Goal: Information Seeking & Learning: Learn about a topic

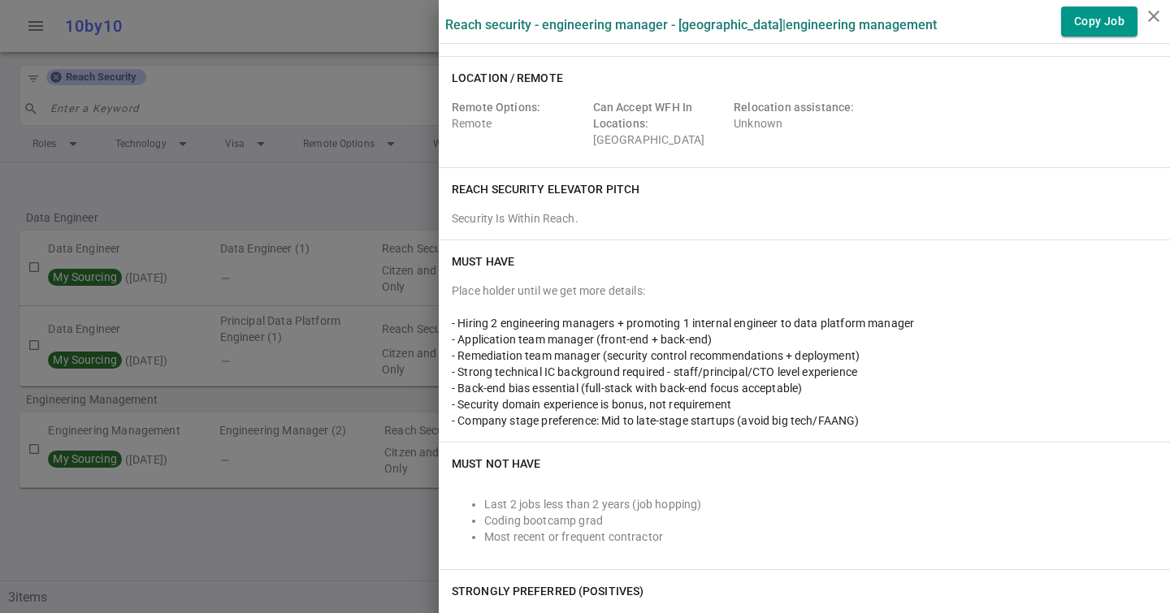
scroll to position [591, 0]
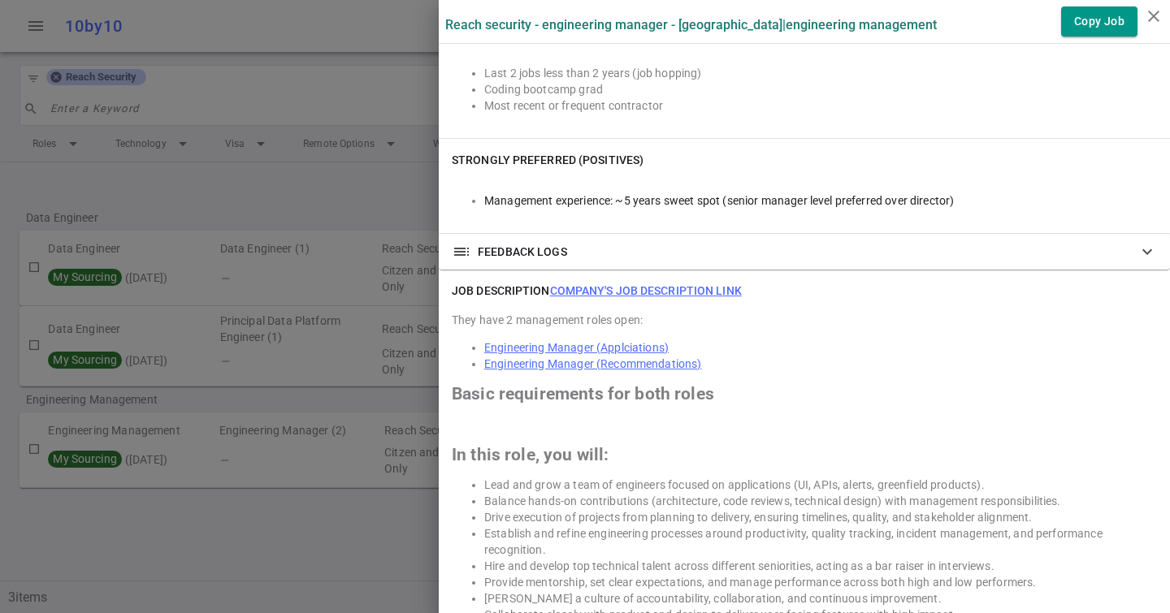
click at [612, 347] on link "Engineering Manager (Applciations)" at bounding box center [576, 347] width 184 height 13
click at [379, 41] on div at bounding box center [585, 306] width 1170 height 613
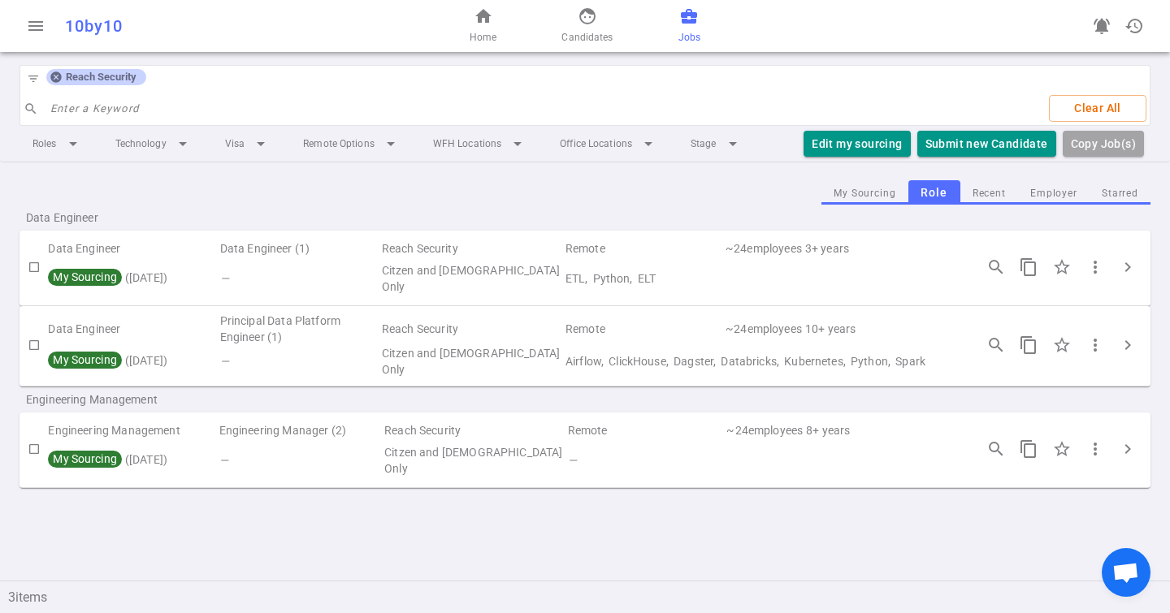
click at [53, 80] on icon at bounding box center [55, 77] width 11 height 11
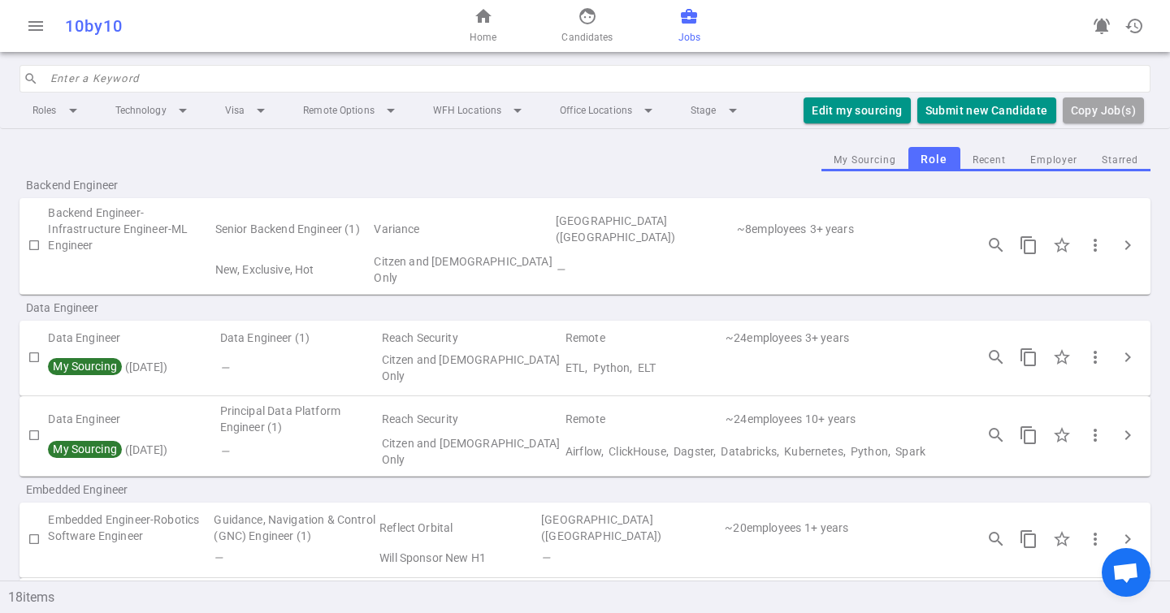
click at [71, 81] on input "search" at bounding box center [595, 79] width 1090 height 26
type input "b"
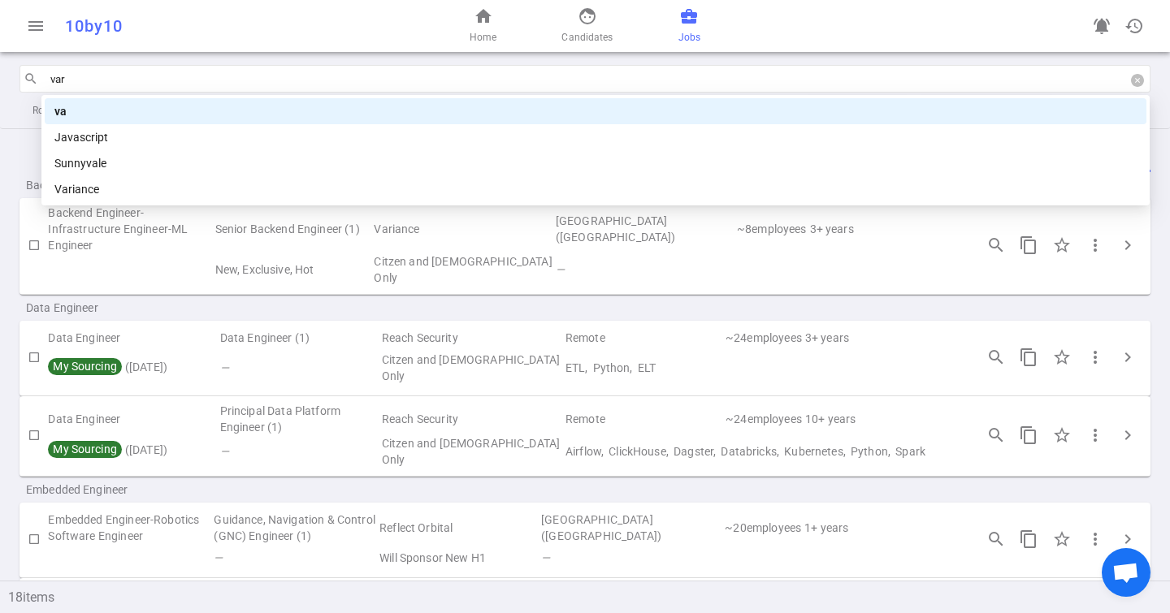
type input "vari"
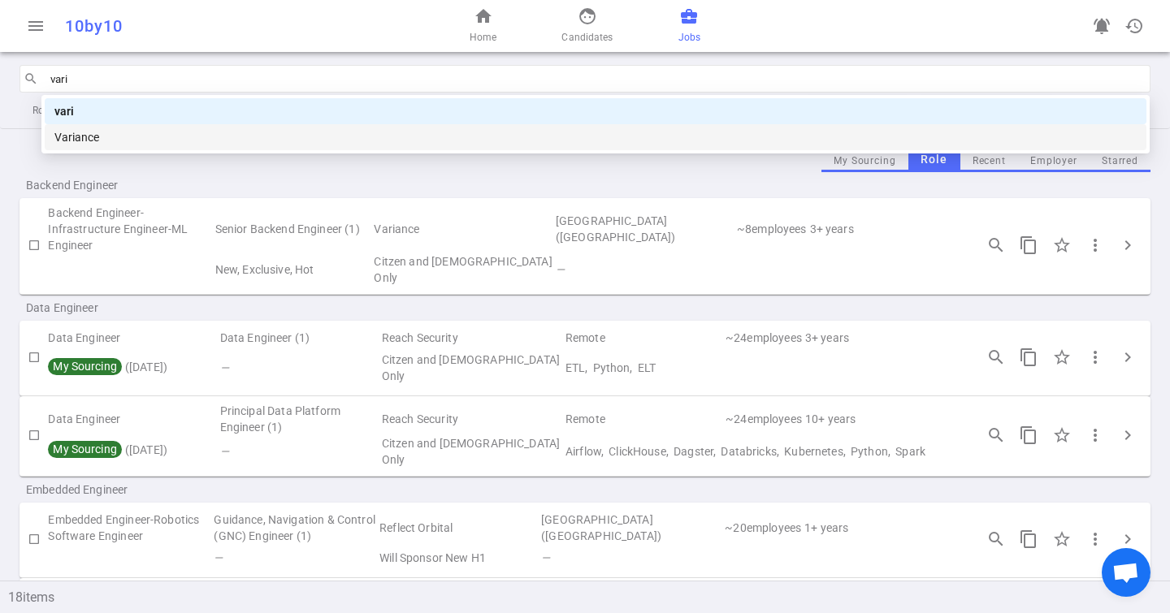
click at [127, 128] on div "Variance" at bounding box center [595, 137] width 1082 height 18
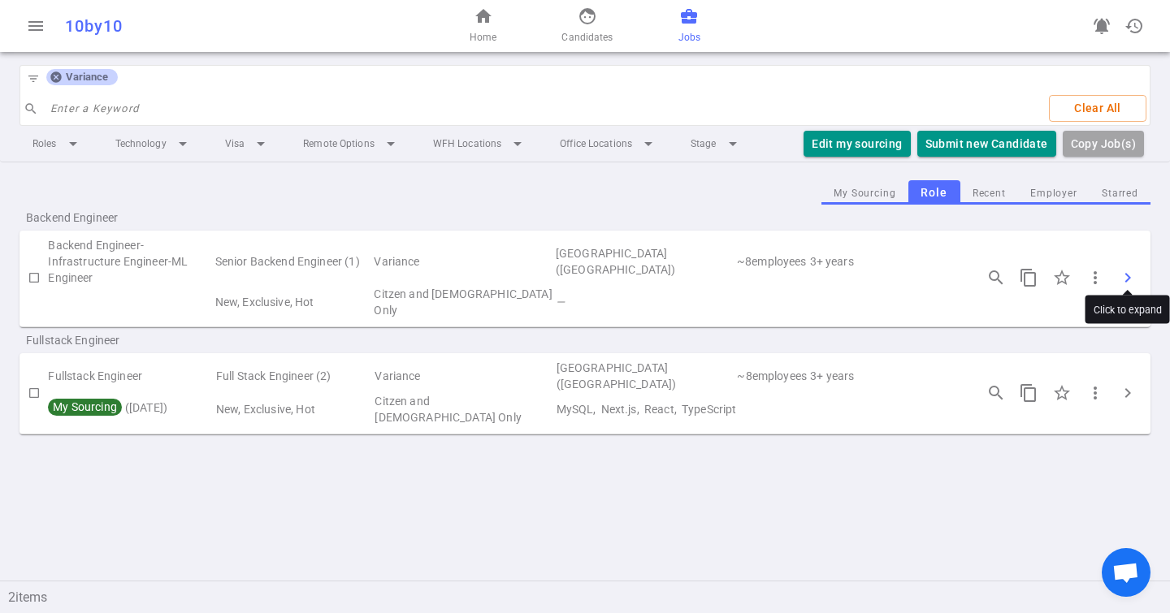
click at [1127, 273] on span "chevron_right" at bounding box center [1127, 277] width 19 height 19
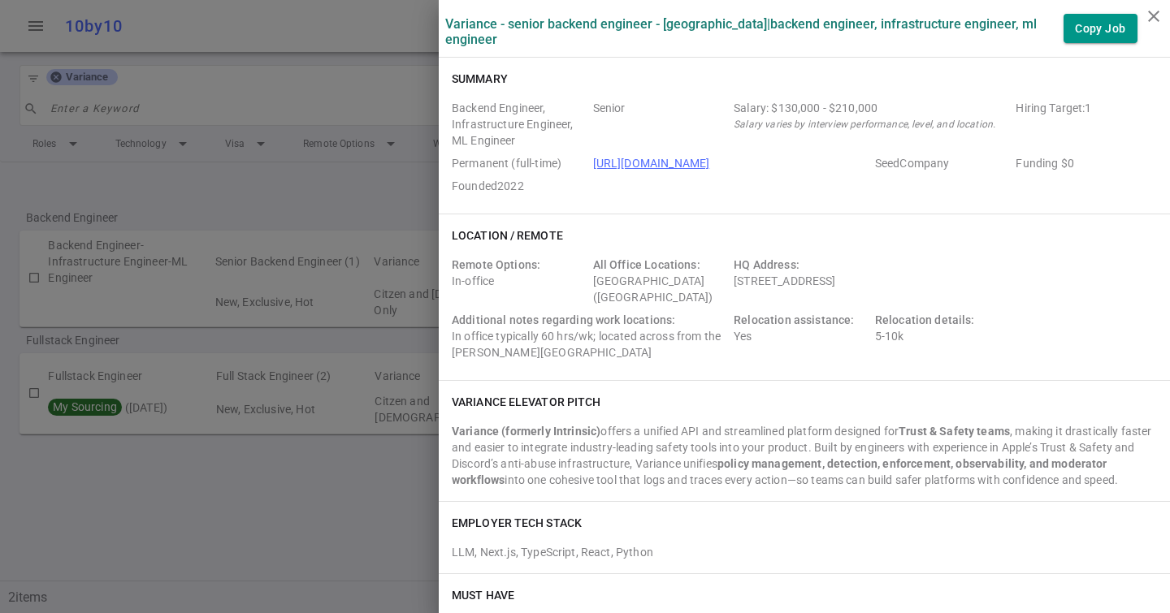
scroll to position [28, 0]
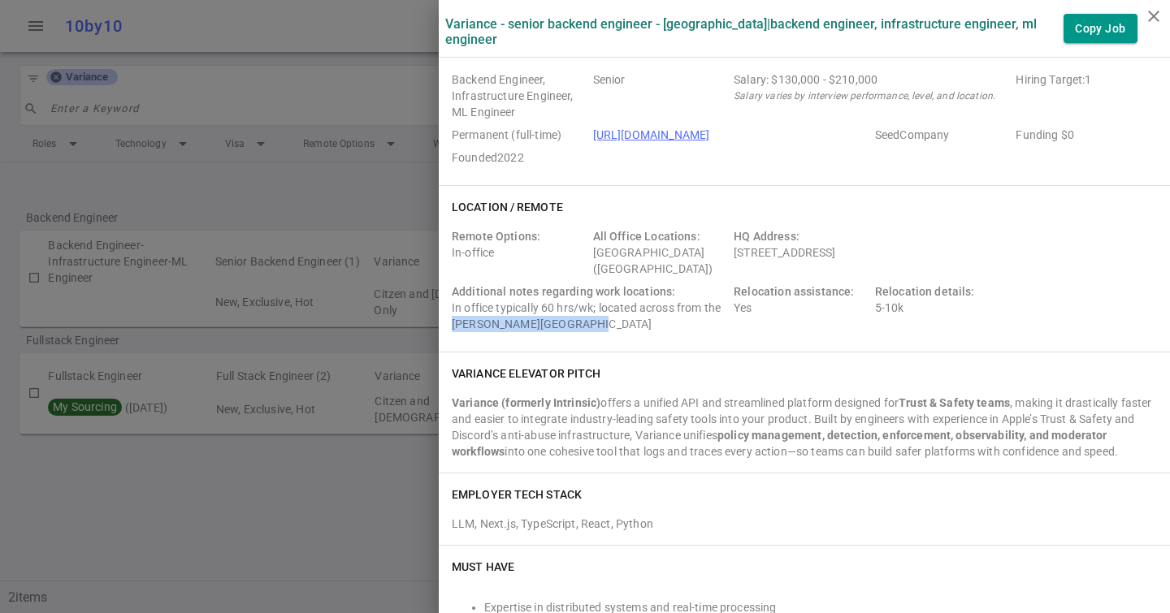
drag, startPoint x: 455, startPoint y: 325, endPoint x: 617, endPoint y: 325, distance: 162.4
click at [618, 325] on div "Additional notes regarding work locations: In office typically 60 hrs/wk; locat…" at bounding box center [589, 307] width 275 height 49
click at [617, 325] on div "Additional notes regarding work locations: In office typically 60 hrs/wk; locat…" at bounding box center [589, 307] width 275 height 49
drag, startPoint x: 617, startPoint y: 325, endPoint x: 439, endPoint y: 325, distance: 178.7
click at [439, 325] on div "Location / Remote Remote Options: In-office All Office Locations: [GEOGRAPHIC_D…" at bounding box center [804, 269] width 731 height 166
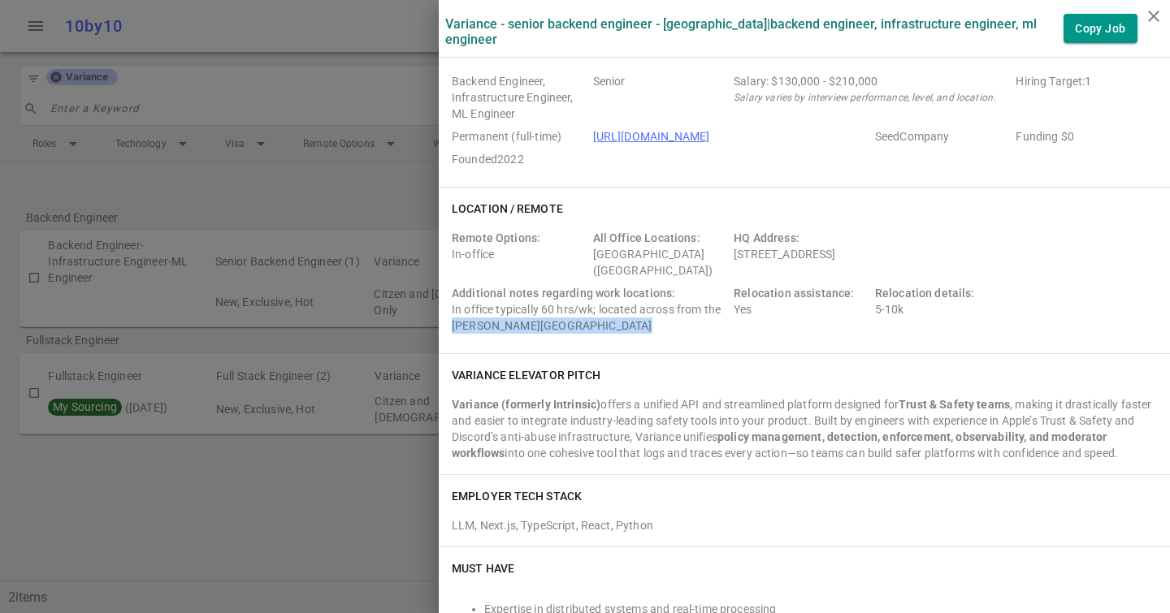
scroll to position [0, 0]
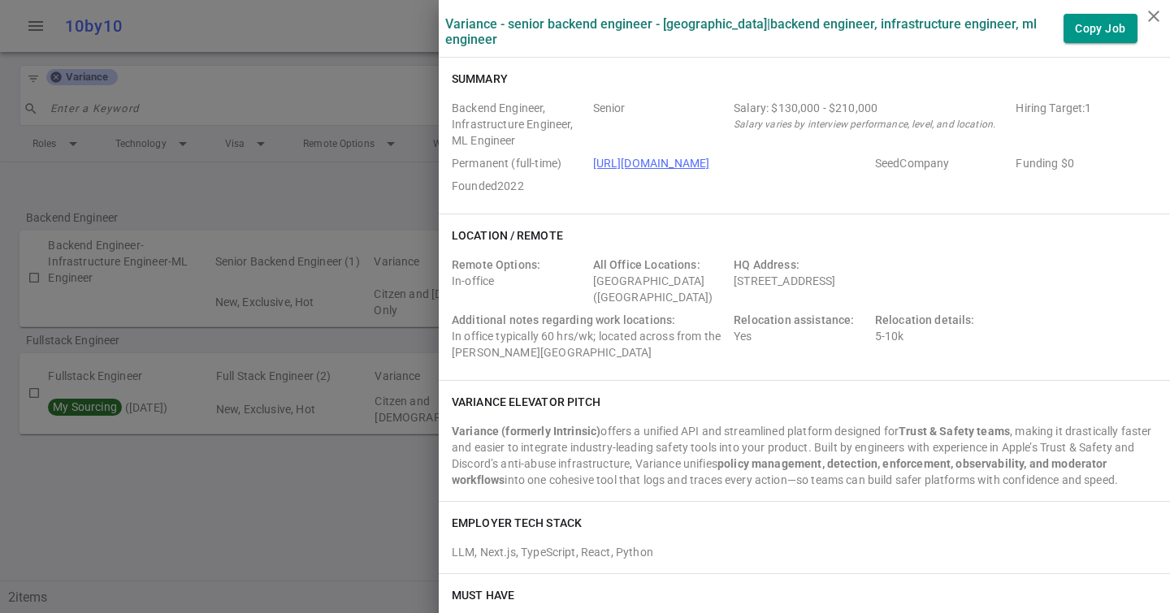
click at [624, 318] on span "Additional notes regarding work locations:" at bounding box center [563, 320] width 223 height 13
drag, startPoint x: 507, startPoint y: 179, endPoint x: 533, endPoint y: 184, distance: 26.4
click at [533, 184] on span "Founded 2022" at bounding box center [519, 186] width 135 height 16
drag, startPoint x: 533, startPoint y: 184, endPoint x: 504, endPoint y: 184, distance: 28.4
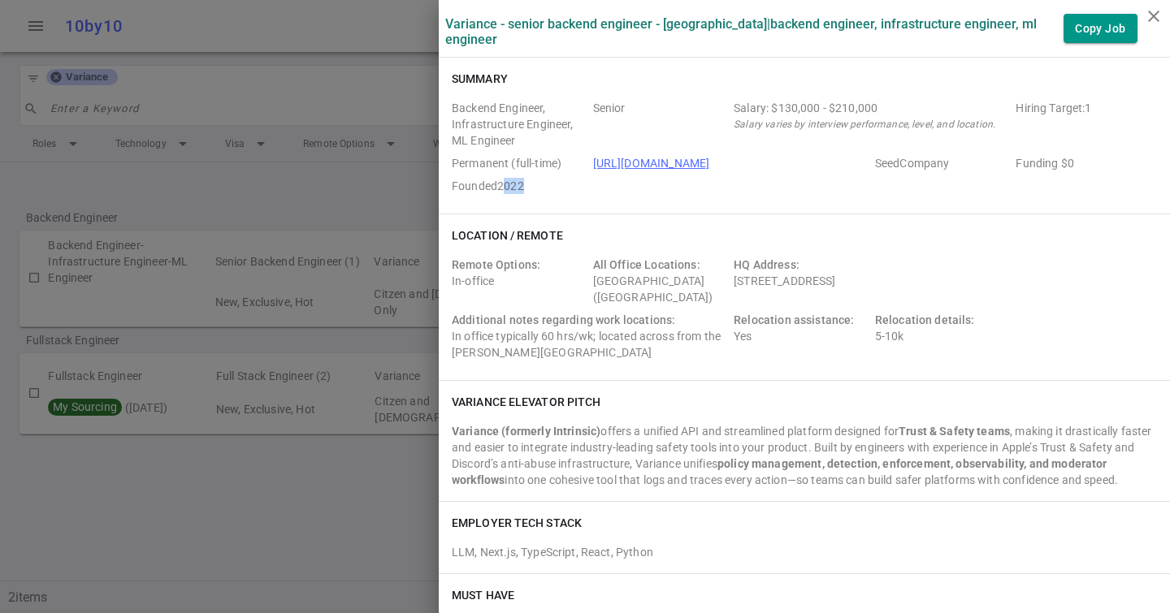
click at [504, 184] on span "Founded 2022" at bounding box center [519, 186] width 135 height 16
click at [835, 409] on div "Variance elevator pitch" at bounding box center [804, 402] width 705 height 16
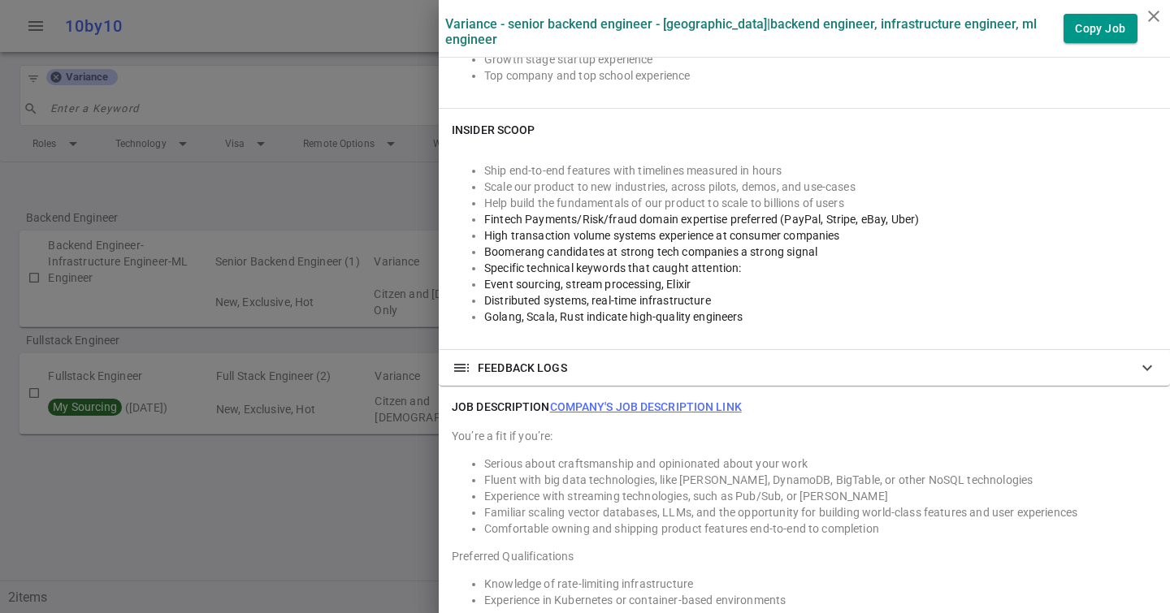
scroll to position [872, 0]
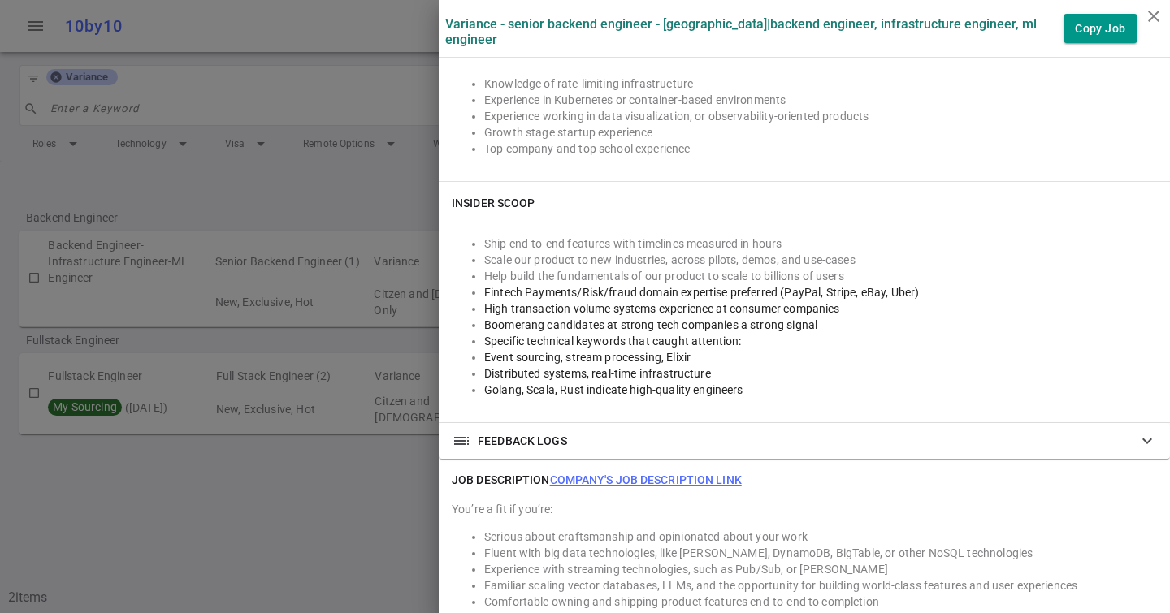
click at [634, 485] on link "Company's job description link" at bounding box center [646, 480] width 192 height 13
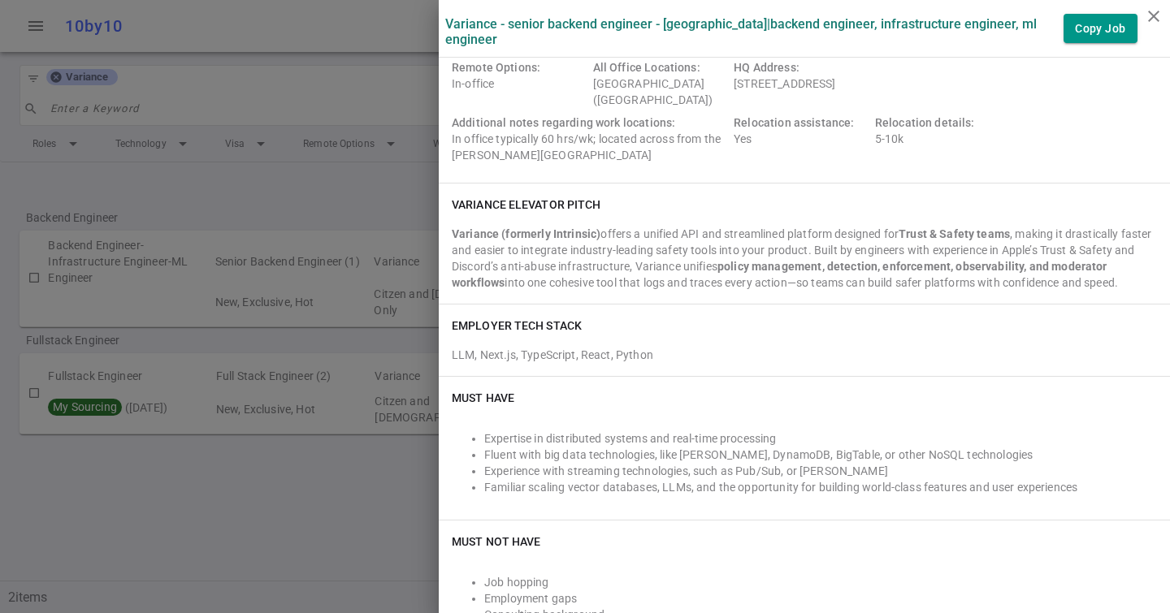
scroll to position [0, 0]
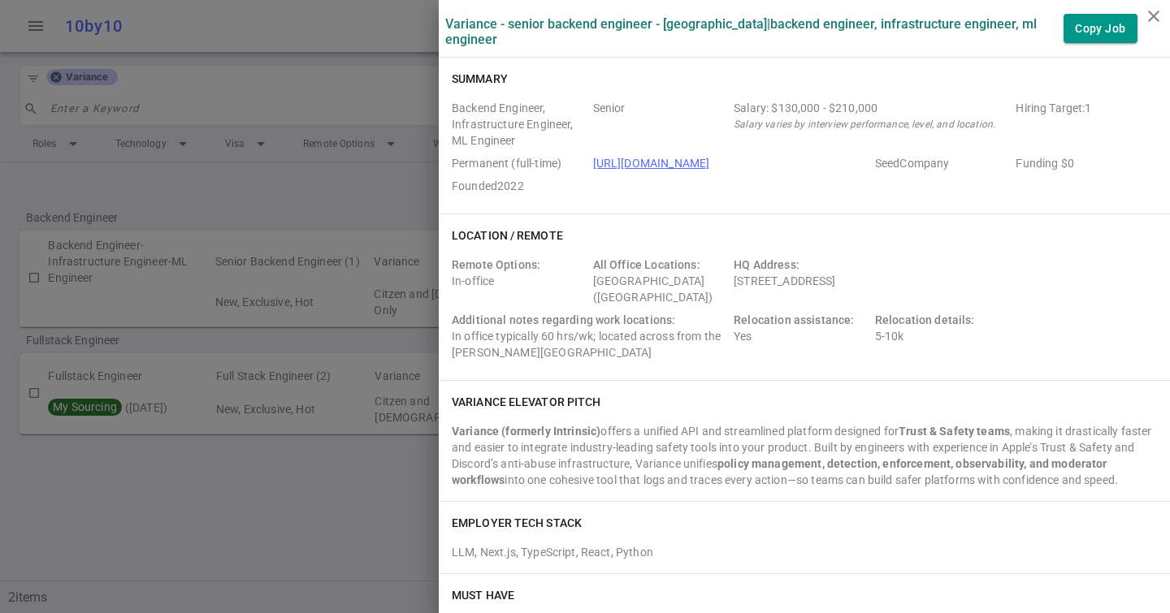
click at [663, 159] on link "[URL][DOMAIN_NAME]" at bounding box center [651, 163] width 117 height 13
